Goal: Information Seeking & Learning: Learn about a topic

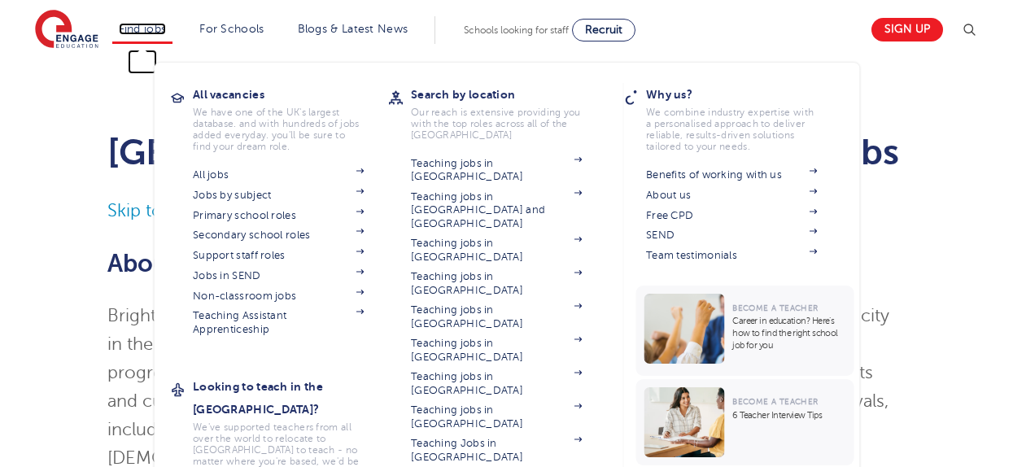
click at [143, 33] on link "Find jobs" at bounding box center [143, 29] width 48 height 12
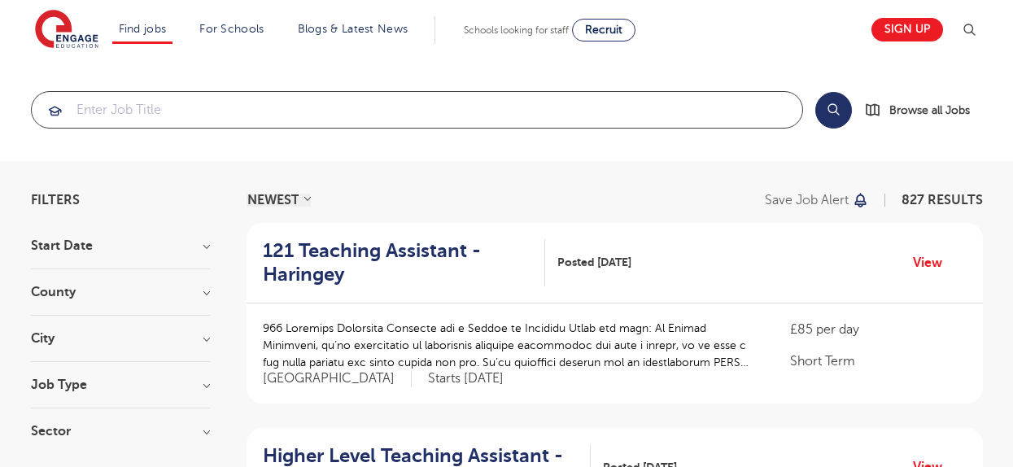
click at [124, 110] on input "search" at bounding box center [417, 110] width 771 height 36
type input "e"
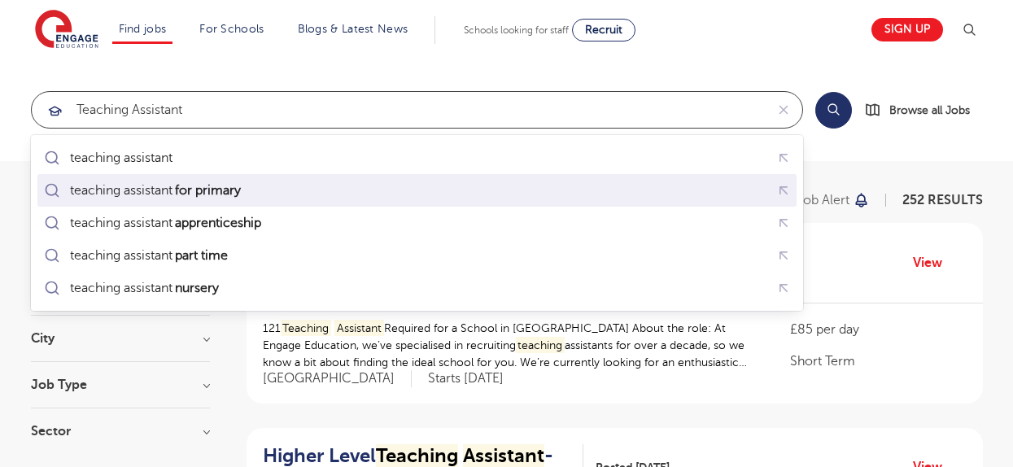
click at [222, 183] on mark "for primary" at bounding box center [208, 191] width 71 height 20
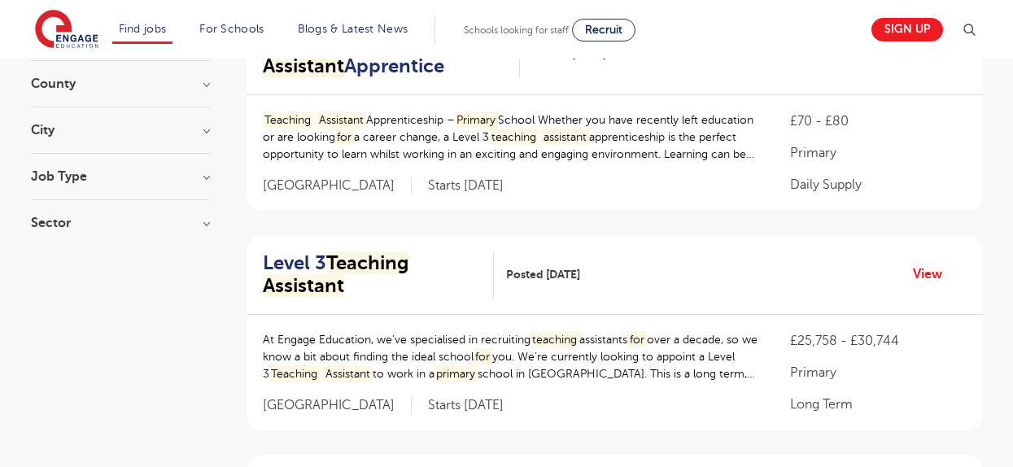
scroll to position [211, 0]
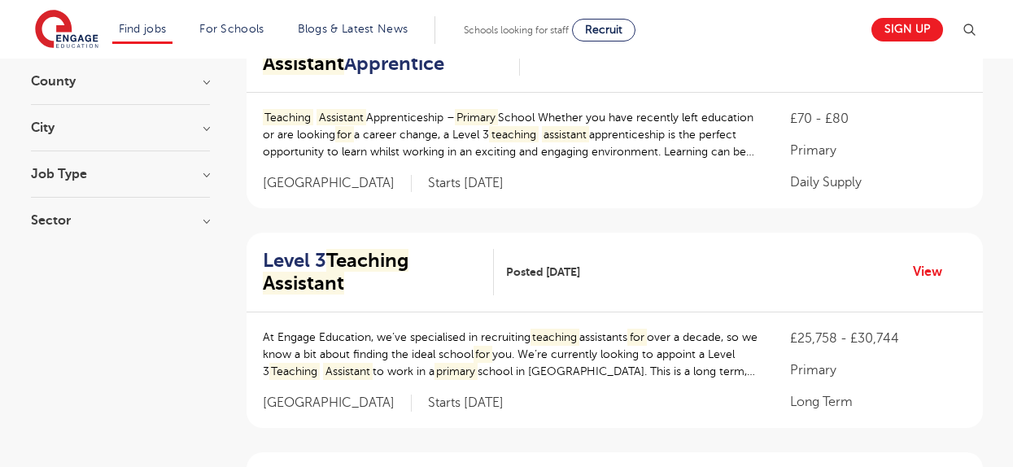
click at [200, 125] on h3 "City" at bounding box center [120, 127] width 179 height 13
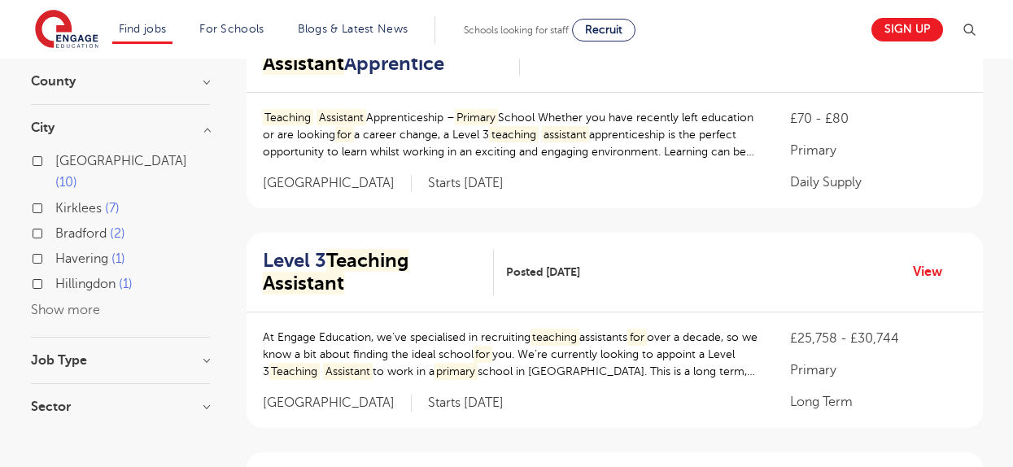
click at [71, 303] on button "Show more" at bounding box center [65, 310] width 69 height 15
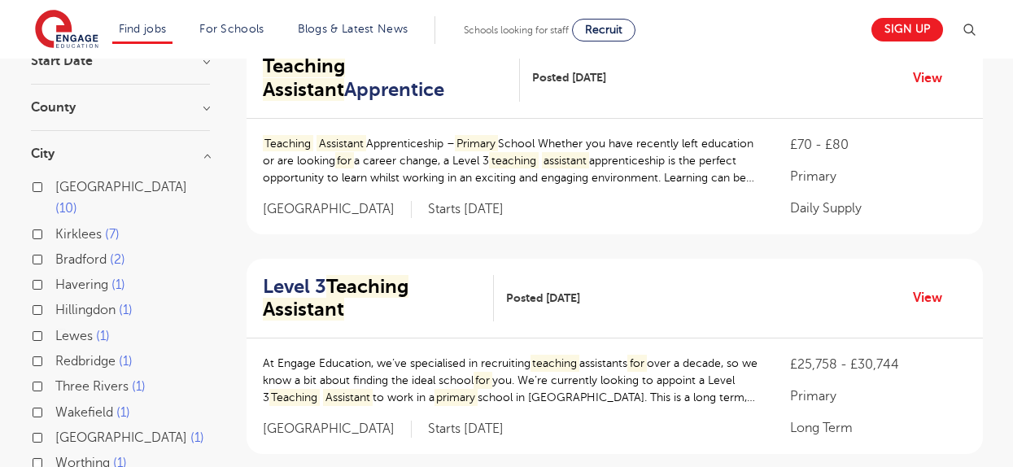
scroll to position [0, 0]
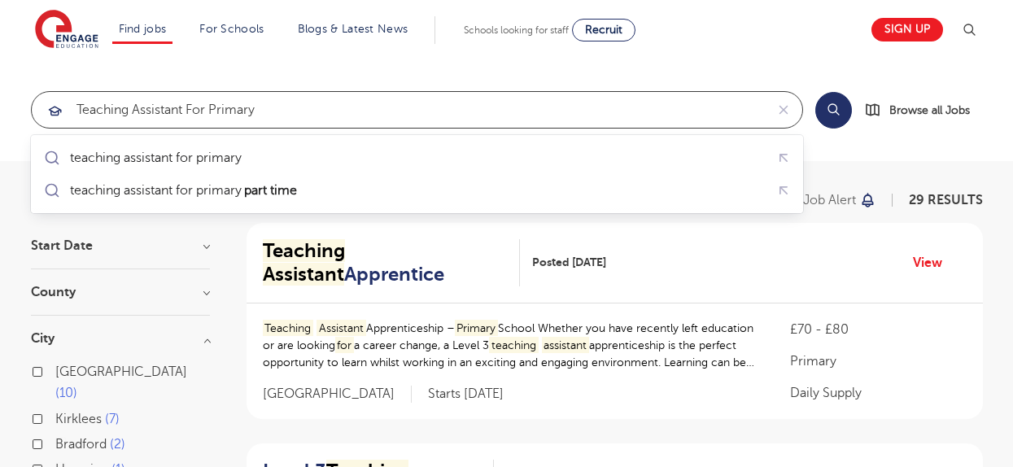
click at [310, 116] on input "teaching assistant for primary" at bounding box center [398, 110] width 733 height 36
click at [273, 111] on input "teaching assistant for primary" at bounding box center [398, 110] width 733 height 36
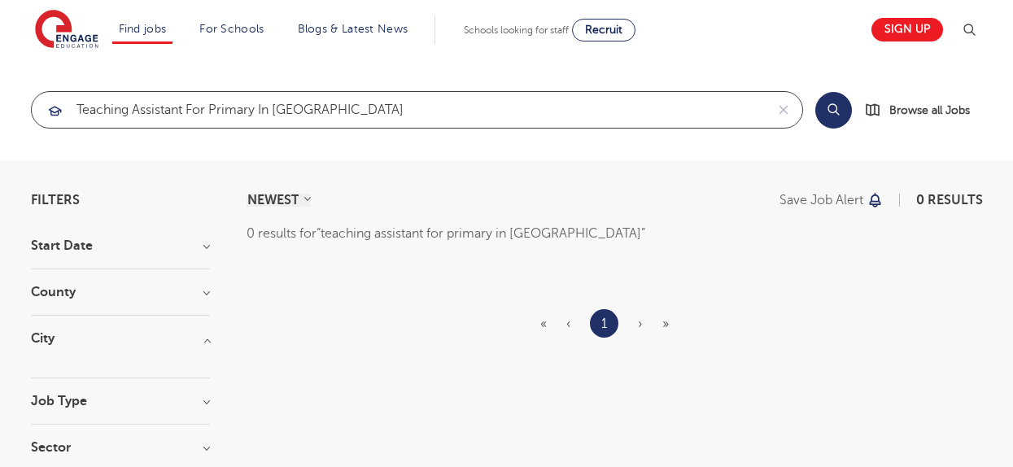
type input "teaching assistant for primary in hove"
click button "Submit" at bounding box center [0, 0] width 0 height 0
